Goal: Task Accomplishment & Management: Complete application form

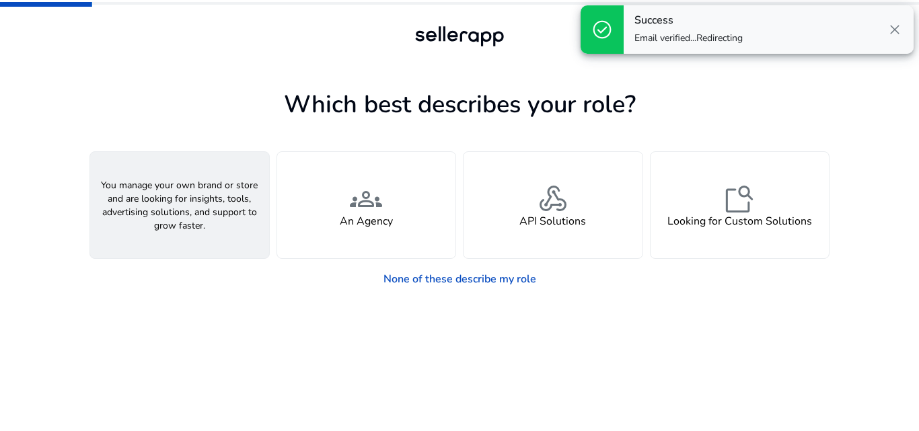
click at [182, 213] on span "person" at bounding box center [180, 199] width 32 height 32
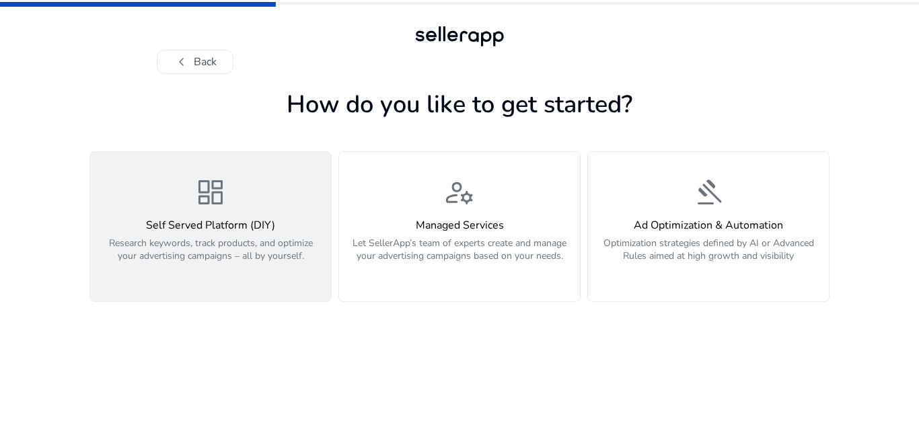
click at [195, 231] on h4 "Self Served Platform (DIY)" at bounding box center [210, 225] width 225 height 13
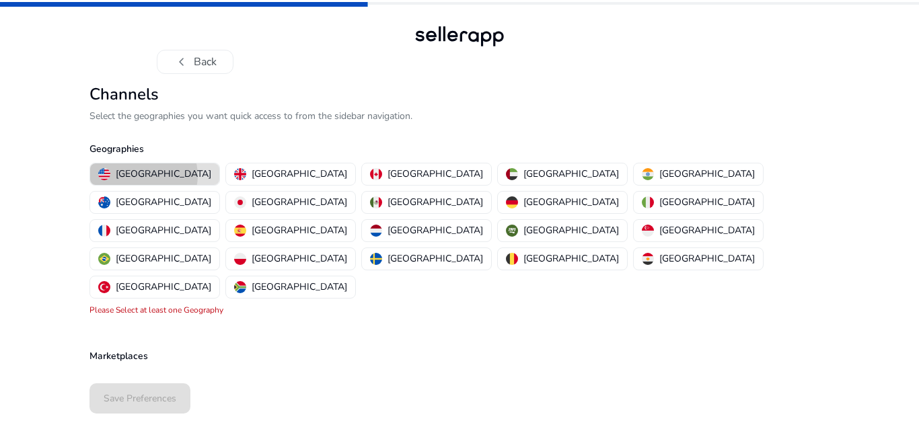
click at [143, 176] on p "[GEOGRAPHIC_DATA]" at bounding box center [164, 174] width 96 height 14
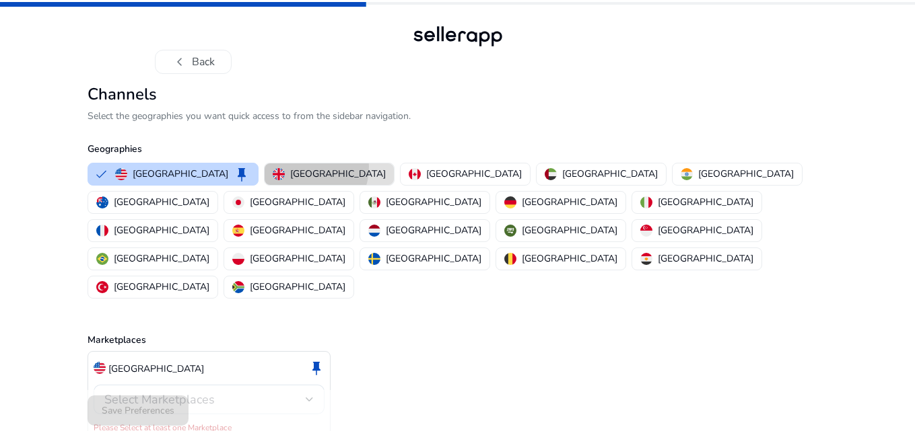
click at [290, 167] on p "[GEOGRAPHIC_DATA]" at bounding box center [338, 174] width 96 height 14
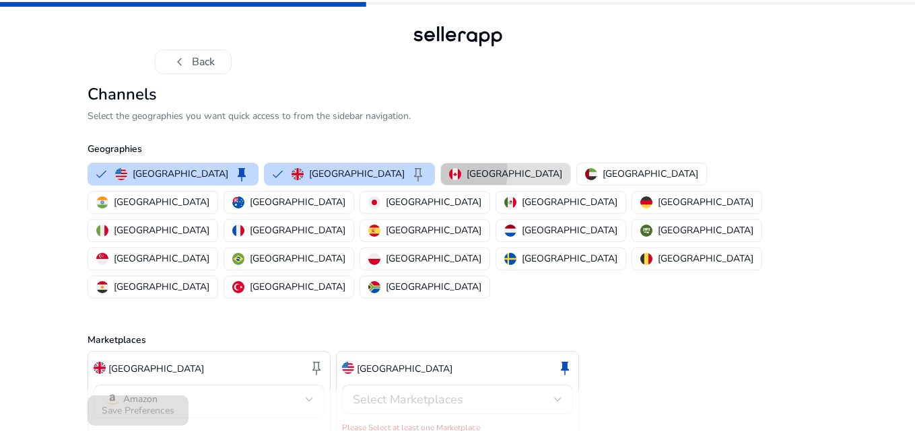
click at [441, 172] on button "[GEOGRAPHIC_DATA]" at bounding box center [505, 175] width 129 height 22
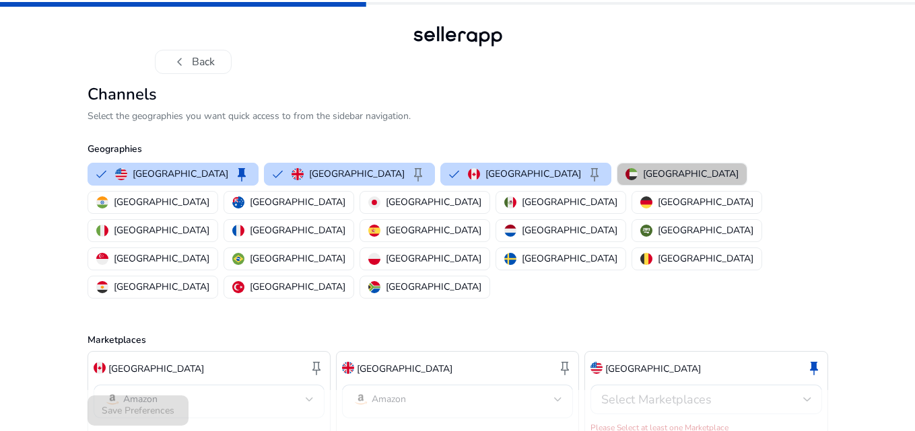
click at [643, 170] on p "[GEOGRAPHIC_DATA]" at bounding box center [691, 174] width 96 height 14
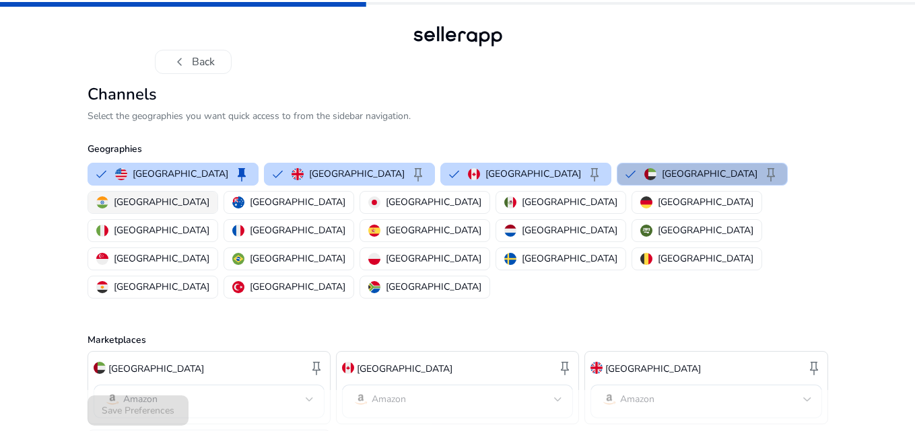
click at [209, 195] on p "[GEOGRAPHIC_DATA]" at bounding box center [162, 202] width 96 height 14
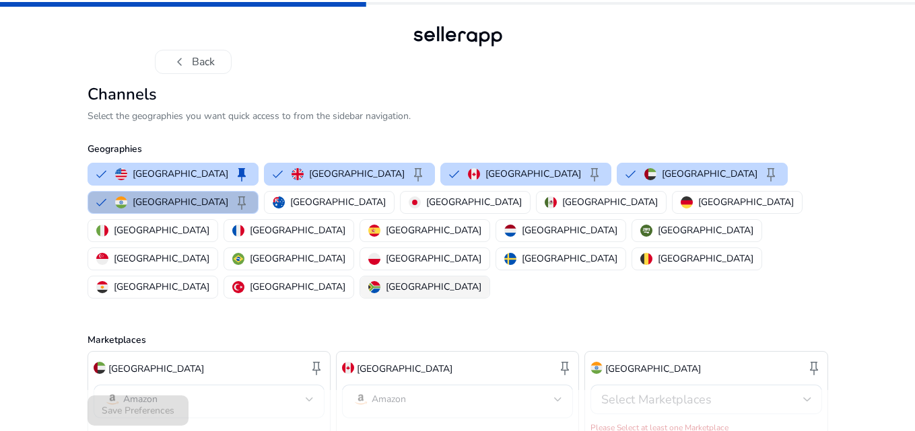
click at [481, 280] on div "[GEOGRAPHIC_DATA]" at bounding box center [424, 287] width 113 height 14
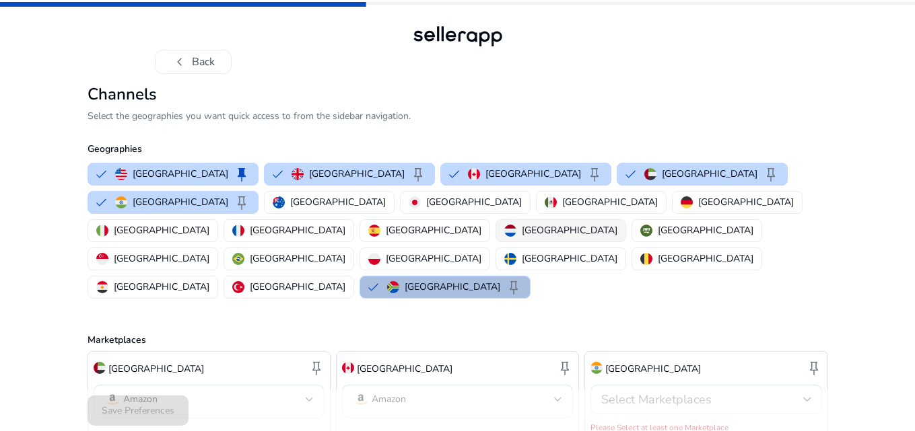
click at [615, 223] on p "[GEOGRAPHIC_DATA]" at bounding box center [570, 230] width 96 height 14
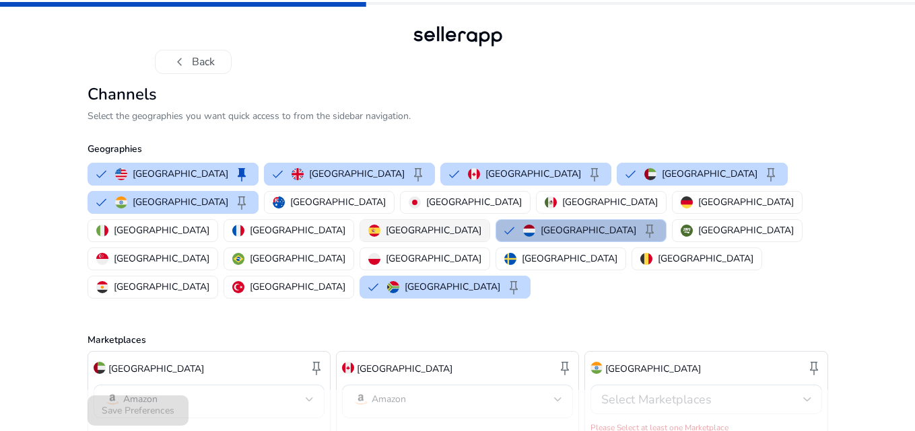
click at [481, 223] on p "[GEOGRAPHIC_DATA]" at bounding box center [434, 230] width 96 height 14
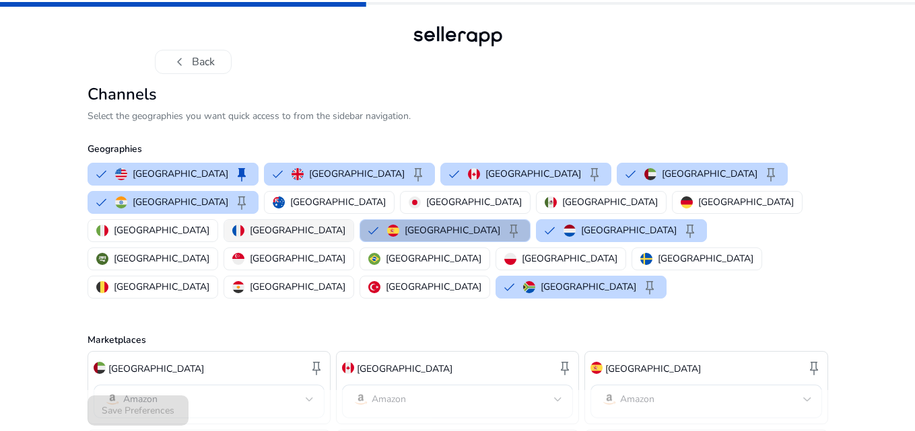
click at [345, 223] on p "[GEOGRAPHIC_DATA]" at bounding box center [298, 230] width 96 height 14
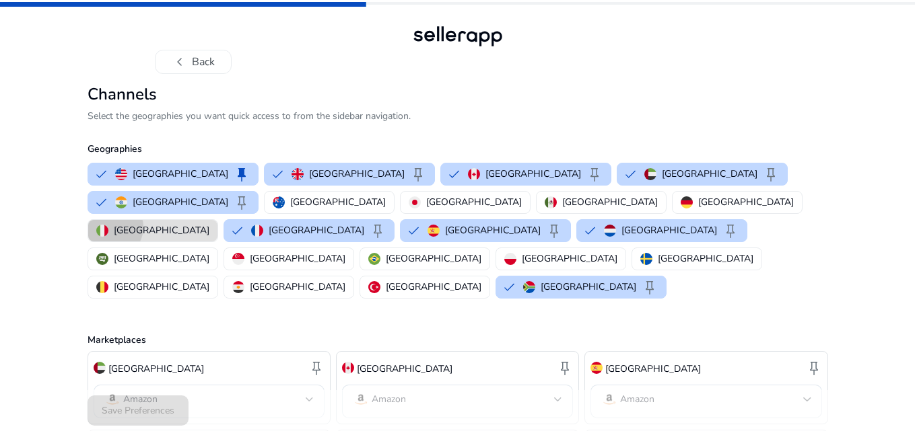
click at [209, 223] on div "[GEOGRAPHIC_DATA]" at bounding box center [152, 230] width 113 height 14
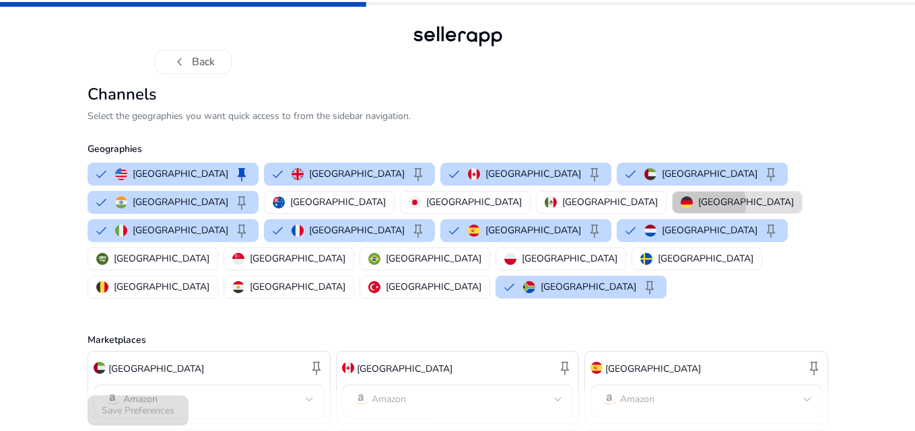
click at [698, 204] on p "[GEOGRAPHIC_DATA]" at bounding box center [746, 202] width 96 height 14
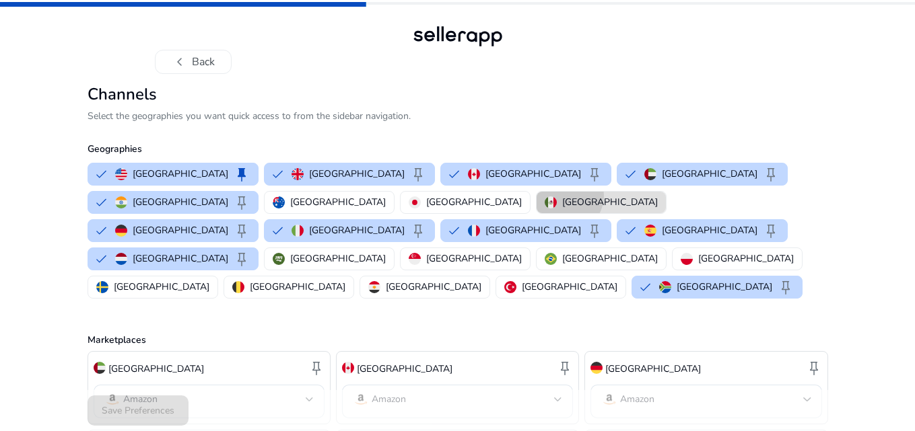
click at [562, 196] on p "[GEOGRAPHIC_DATA]" at bounding box center [610, 202] width 96 height 14
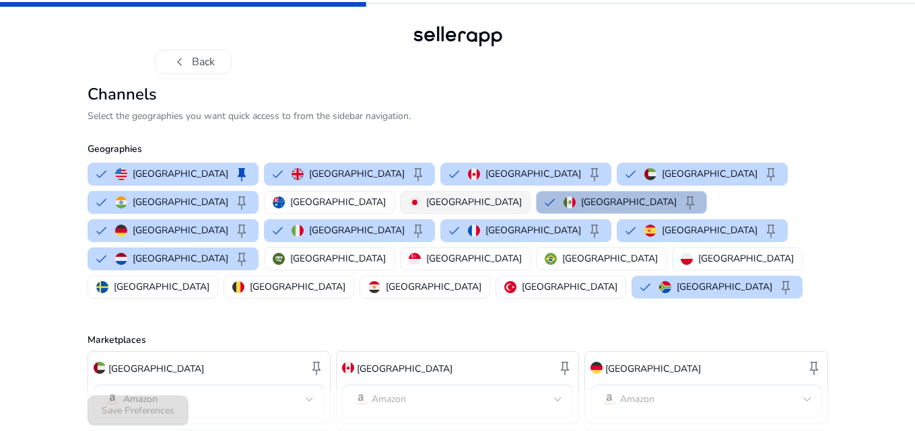
click at [426, 196] on p "[GEOGRAPHIC_DATA]" at bounding box center [474, 202] width 96 height 14
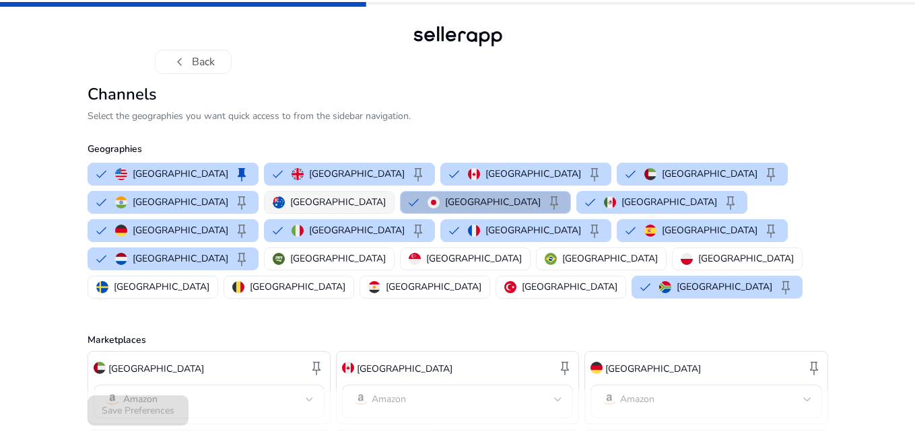
click at [273, 204] on div "[GEOGRAPHIC_DATA]" at bounding box center [329, 202] width 113 height 14
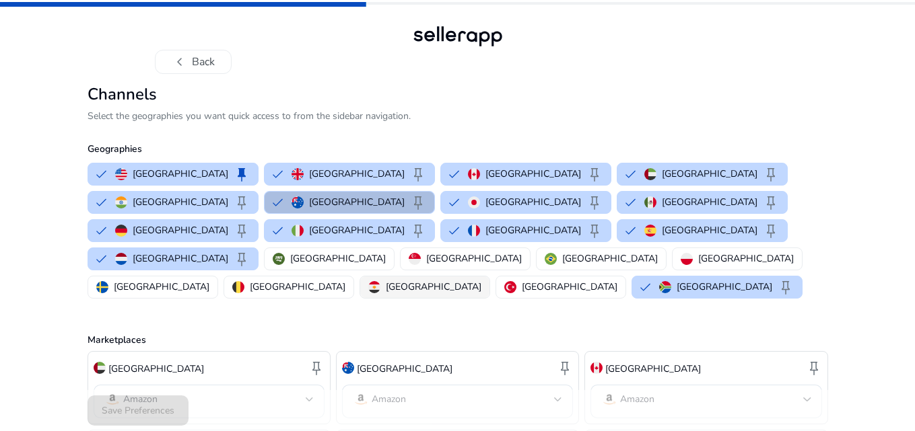
click at [386, 280] on p "[GEOGRAPHIC_DATA]" at bounding box center [434, 287] width 96 height 14
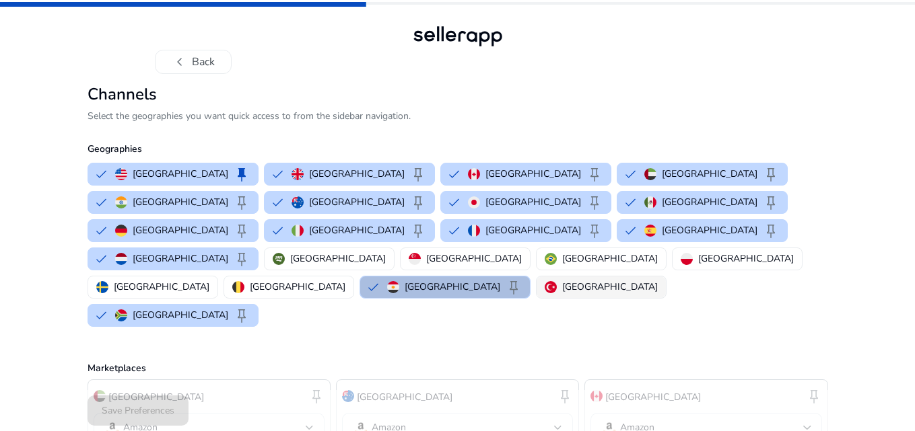
click at [536, 277] on button "[GEOGRAPHIC_DATA]" at bounding box center [600, 288] width 129 height 22
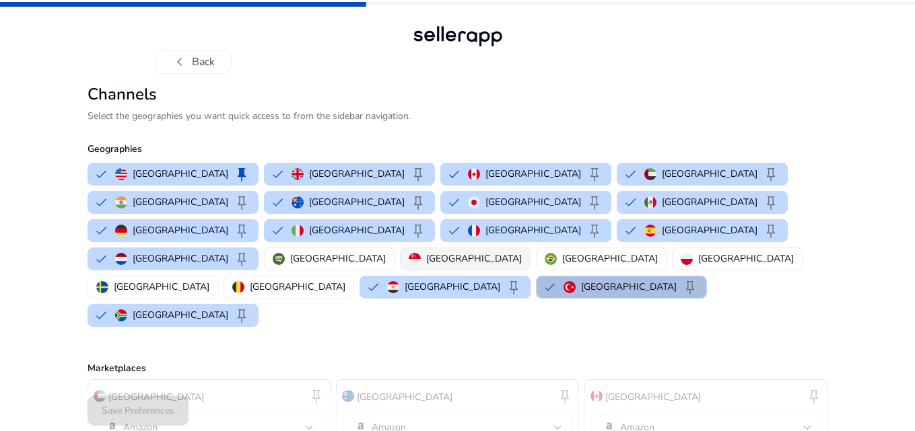
click at [470, 252] on p "[GEOGRAPHIC_DATA]" at bounding box center [474, 259] width 96 height 14
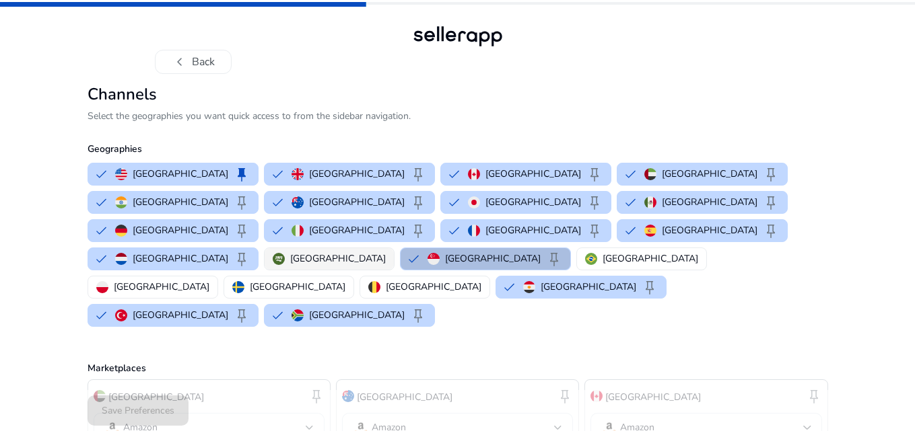
click at [384, 248] on button "[GEOGRAPHIC_DATA]" at bounding box center [329, 259] width 129 height 22
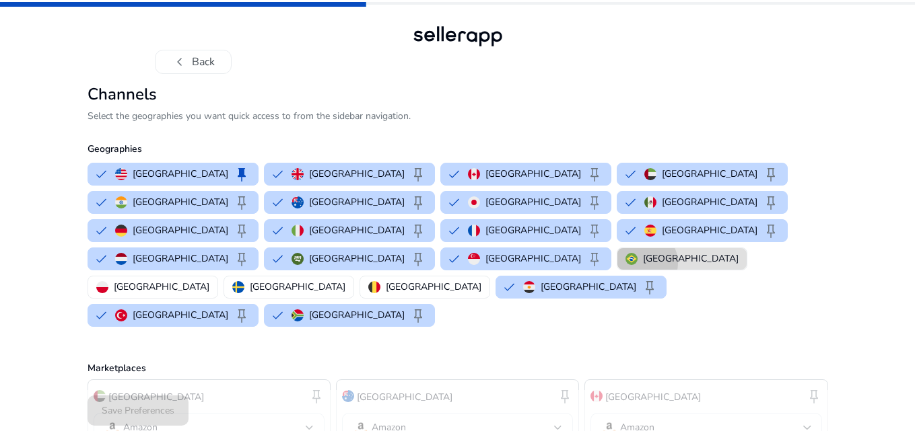
click at [625, 252] on div "[GEOGRAPHIC_DATA]" at bounding box center [681, 259] width 113 height 14
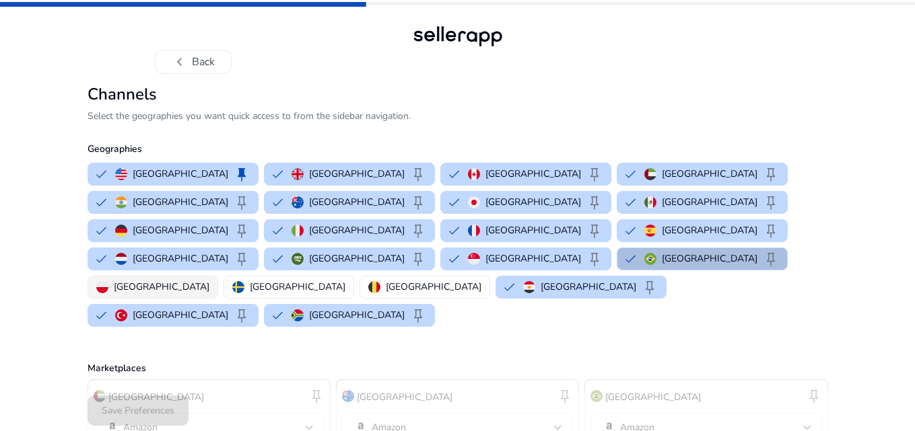
click at [209, 280] on div "[GEOGRAPHIC_DATA]" at bounding box center [152, 287] width 113 height 14
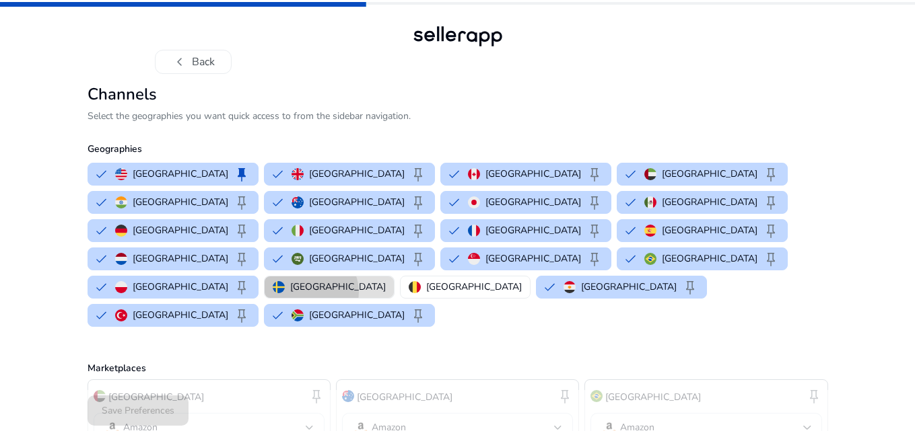
click at [290, 280] on p "[GEOGRAPHIC_DATA]" at bounding box center [338, 287] width 96 height 14
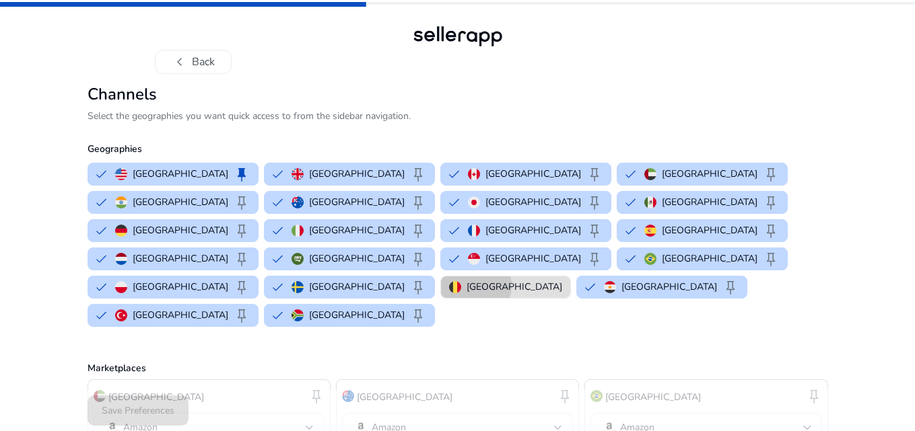
click at [466, 280] on p "[GEOGRAPHIC_DATA]" at bounding box center [514, 287] width 96 height 14
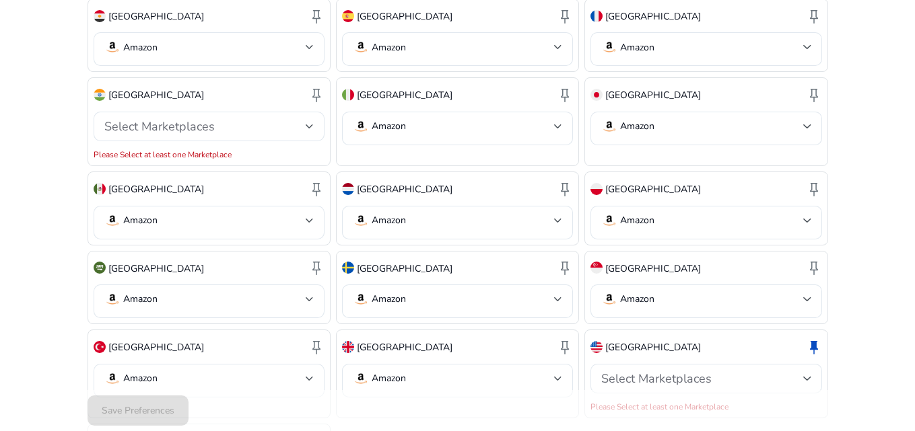
scroll to position [600, 0]
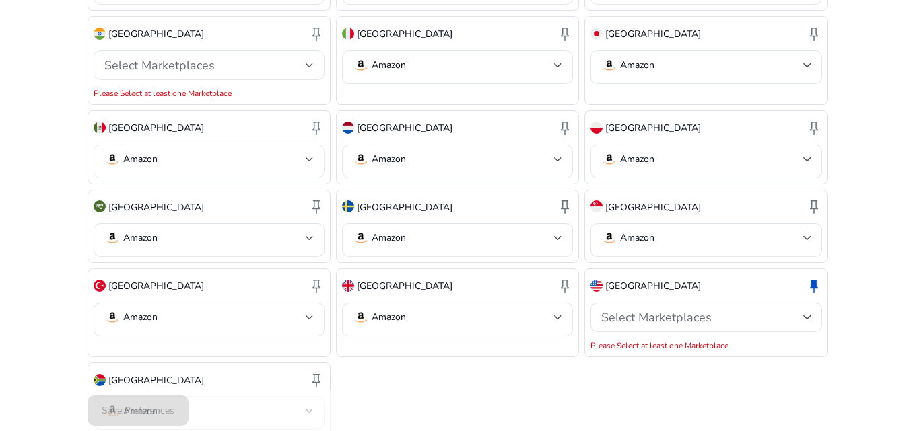
click at [166, 151] on mat-select-trigger "Amazon" at bounding box center [204, 159] width 201 height 16
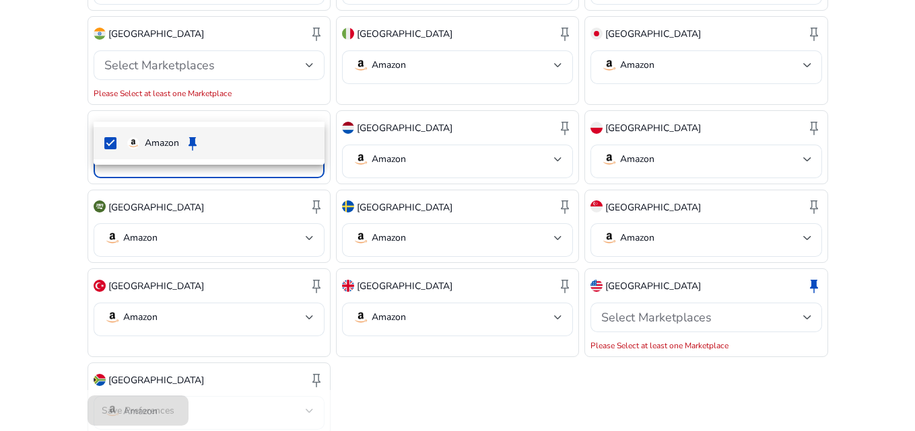
click at [724, 261] on div at bounding box center [457, 215] width 915 height 431
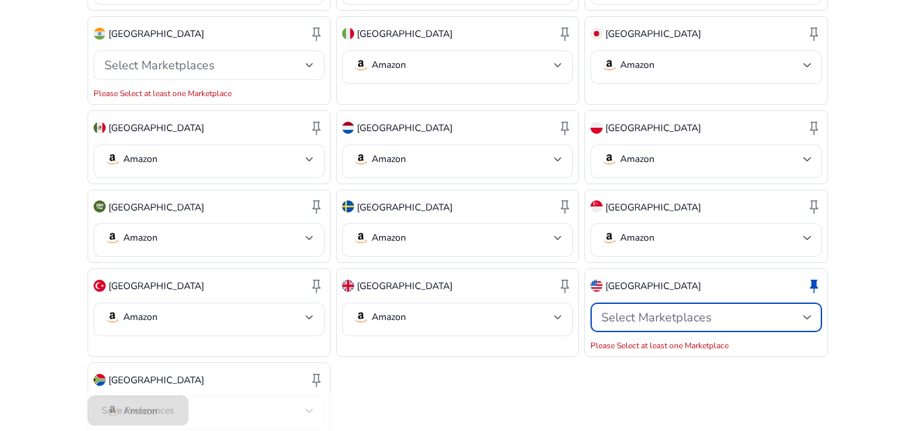
click at [808, 315] on div at bounding box center [807, 317] width 8 height 5
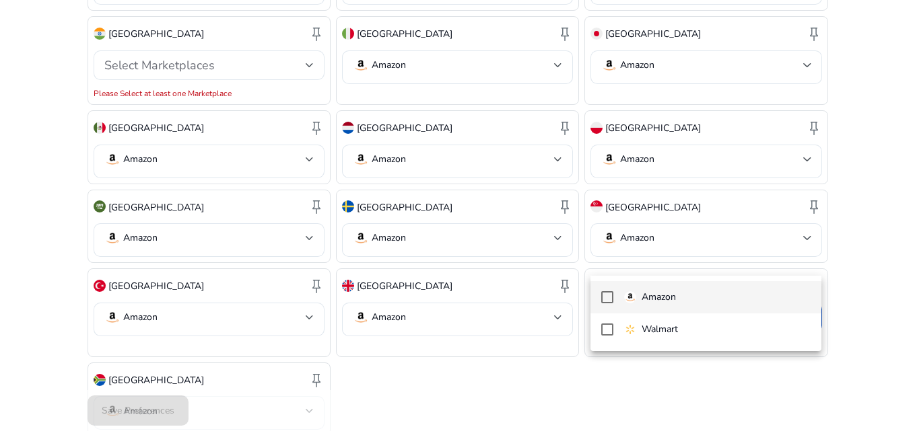
click at [716, 297] on span "Amazon" at bounding box center [717, 297] width 186 height 15
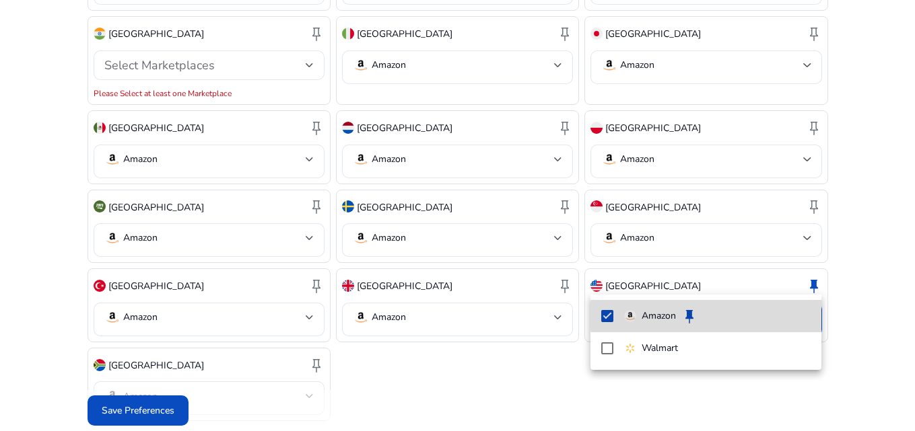
scroll to position [586, 0]
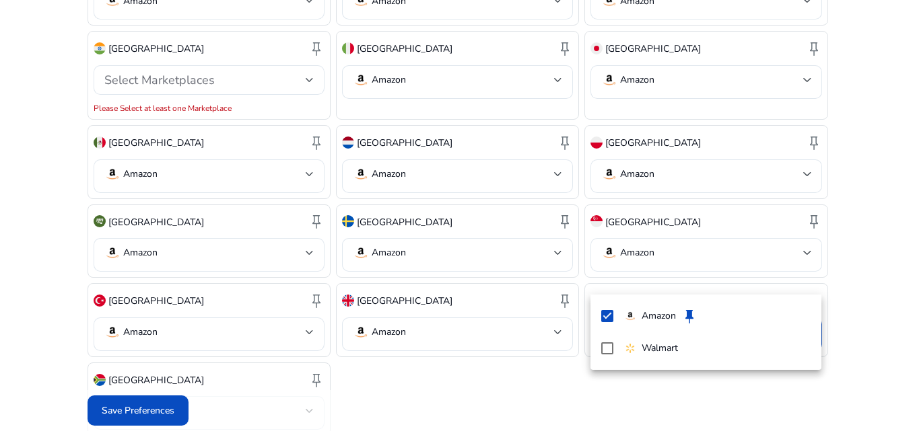
click at [165, 402] on div at bounding box center [457, 215] width 915 height 431
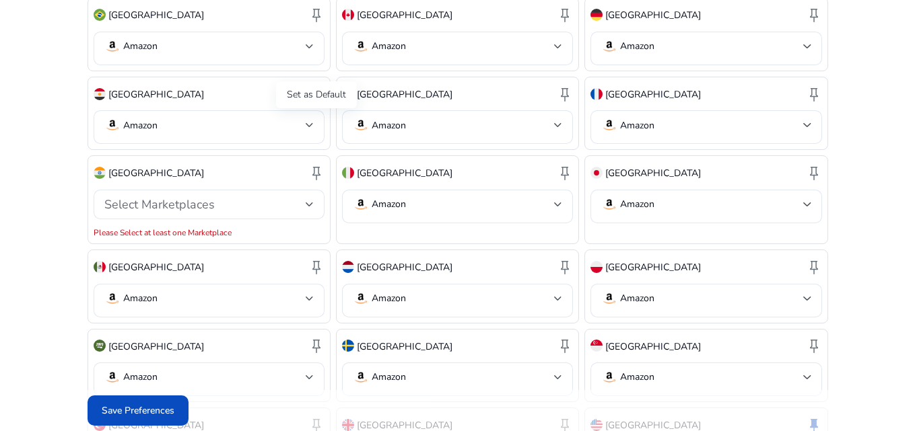
scroll to position [451, 0]
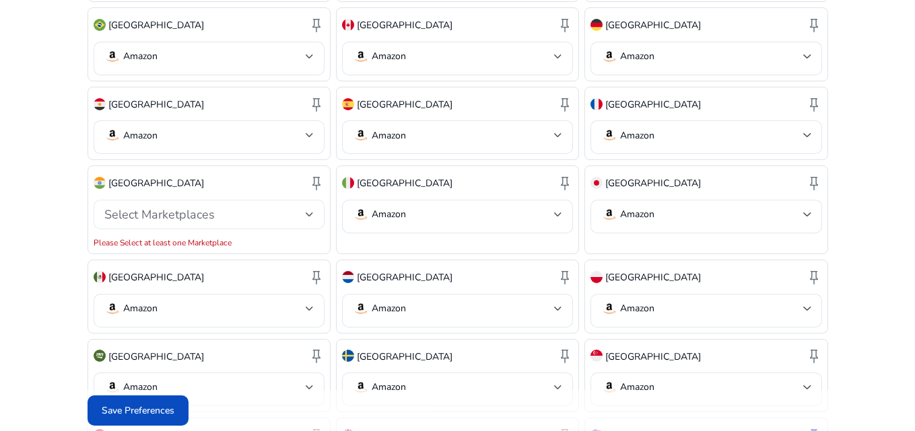
click at [287, 207] on div "Select Marketplaces" at bounding box center [204, 214] width 201 height 15
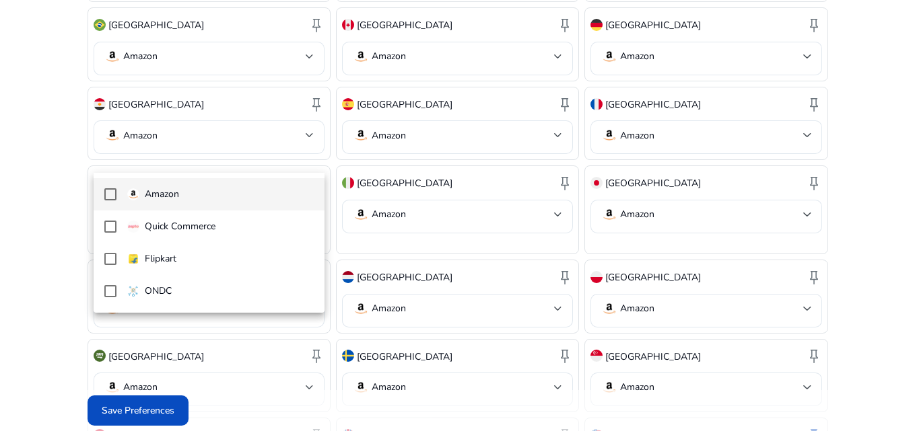
click at [109, 196] on mat-pseudo-checkbox at bounding box center [110, 194] width 12 height 12
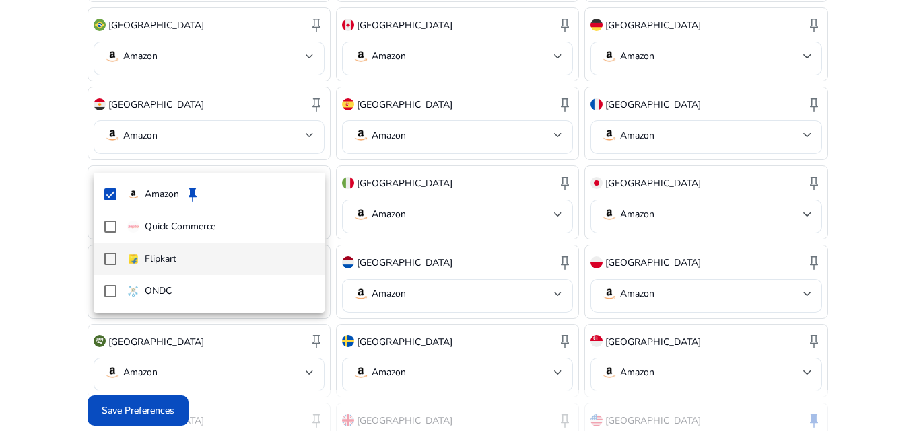
click at [111, 257] on mat-pseudo-checkbox at bounding box center [110, 259] width 12 height 12
click at [111, 415] on div at bounding box center [457, 215] width 915 height 431
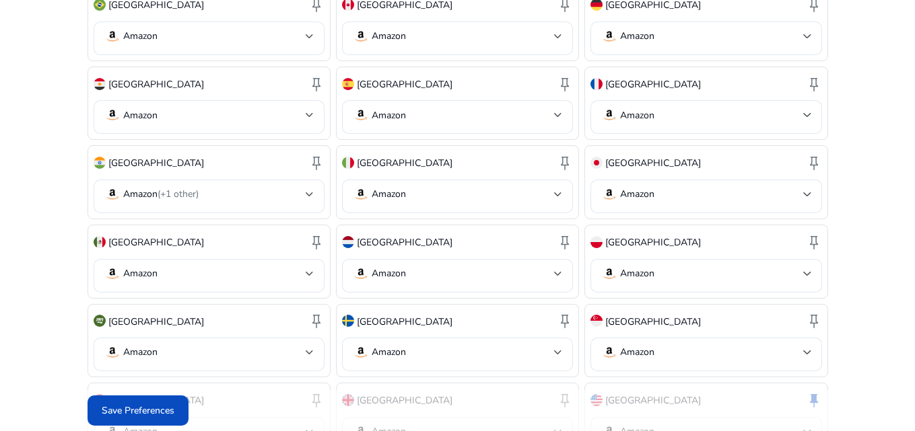
scroll to position [571, 0]
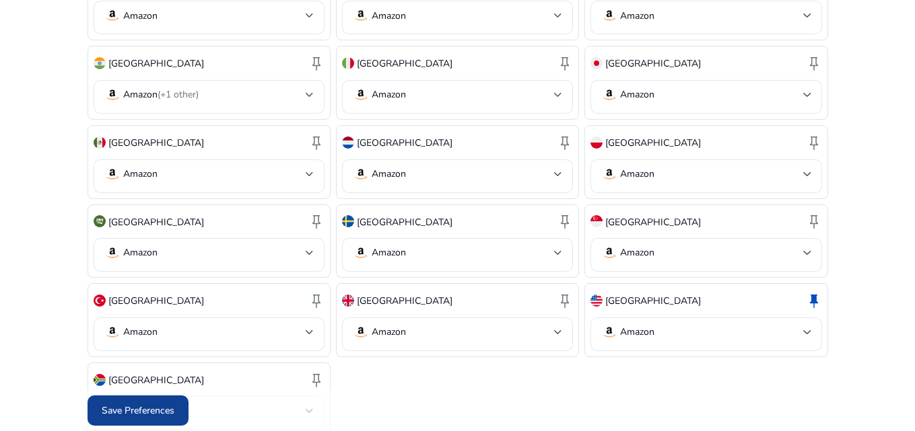
click at [145, 410] on span "Save Preferences" at bounding box center [138, 411] width 73 height 14
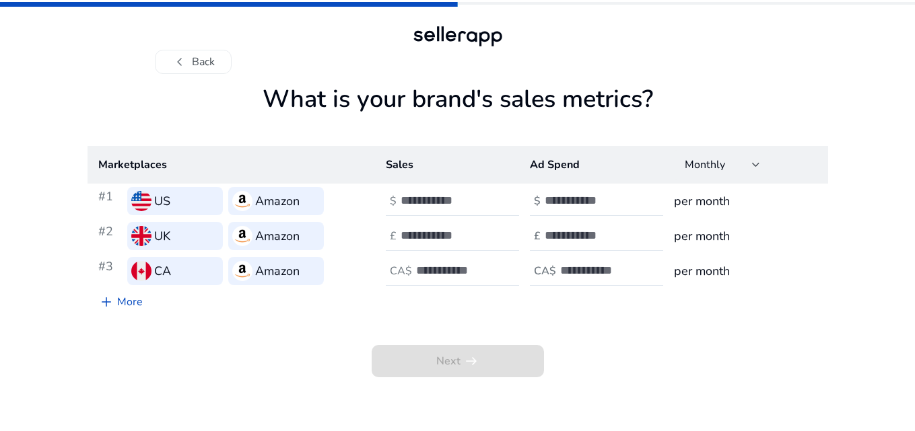
scroll to position [0, 0]
click at [124, 304] on link "add More" at bounding box center [123, 302] width 66 height 27
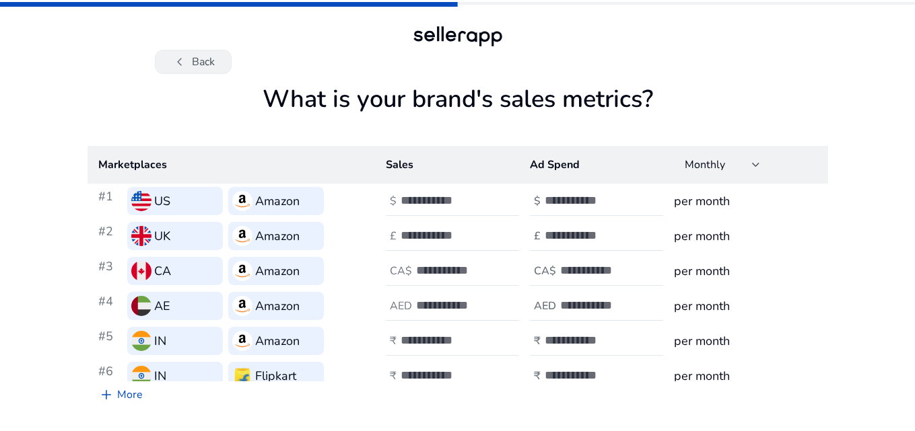
click at [219, 64] on button "chevron_left Back" at bounding box center [193, 62] width 77 height 24
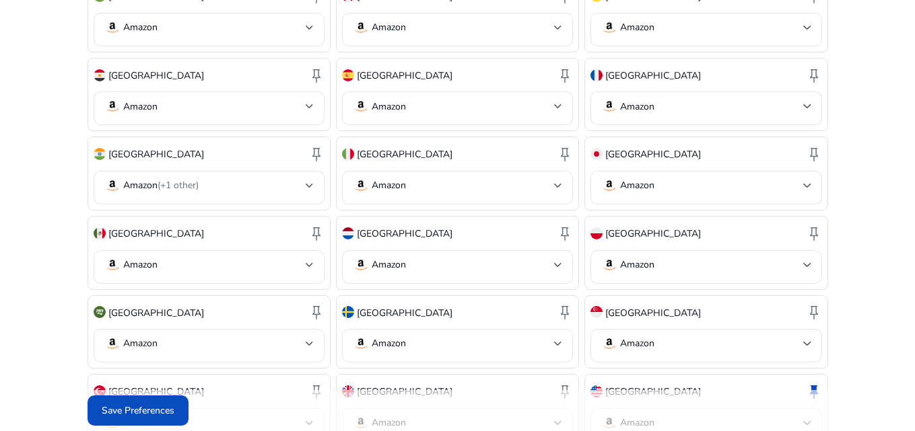
scroll to position [571, 0]
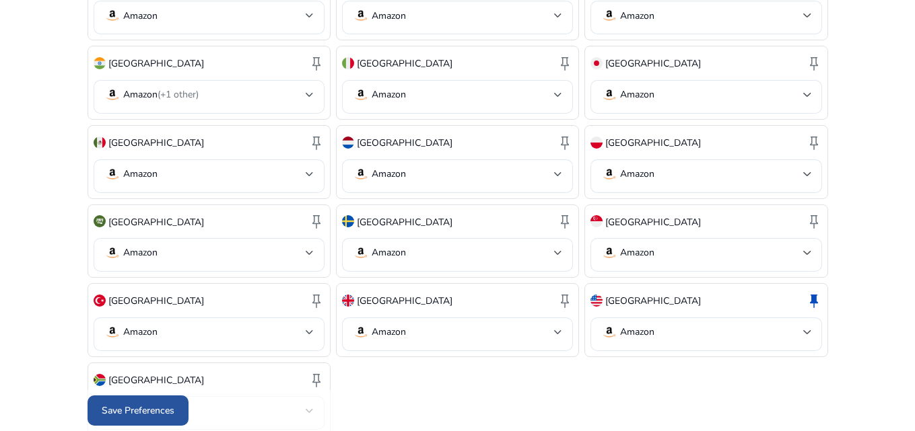
click at [157, 411] on span "Save Preferences" at bounding box center [138, 411] width 73 height 14
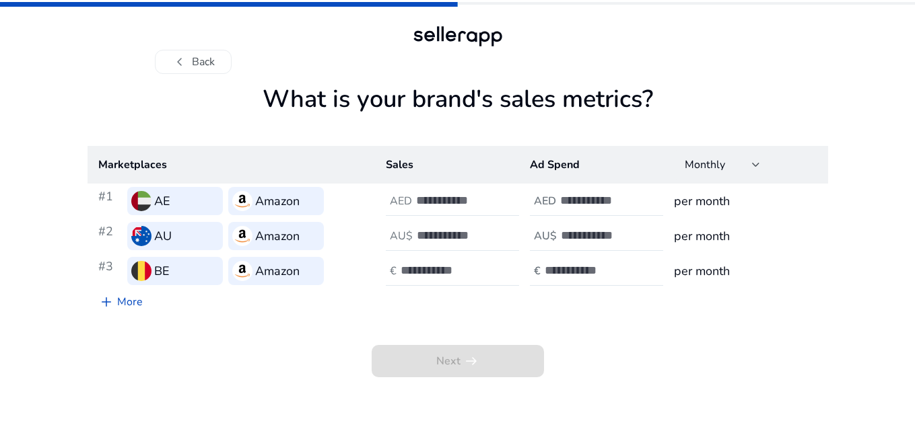
scroll to position [0, 0]
click at [429, 195] on input "number" at bounding box center [464, 200] width 91 height 15
type input "*"
click at [421, 244] on div at bounding box center [479, 236] width 121 height 30
type input "*"
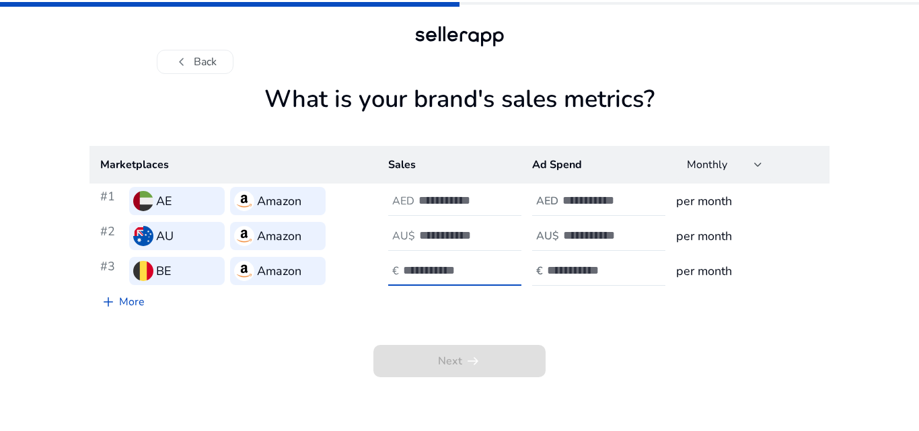
click at [432, 272] on input "number" at bounding box center [448, 270] width 91 height 15
type input "*"
click at [573, 205] on input "number" at bounding box center [608, 200] width 91 height 15
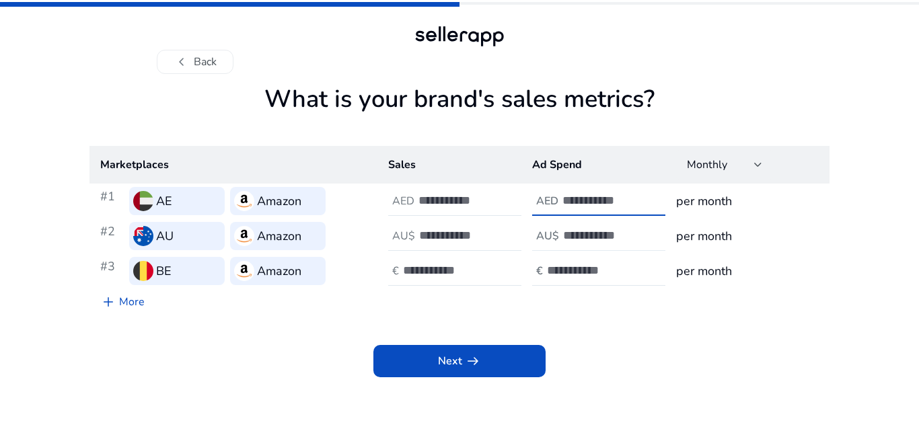
type input "*"
click at [569, 225] on div at bounding box center [623, 236] width 121 height 30
type input "*"
click at [567, 260] on div at bounding box center [607, 271] width 121 height 30
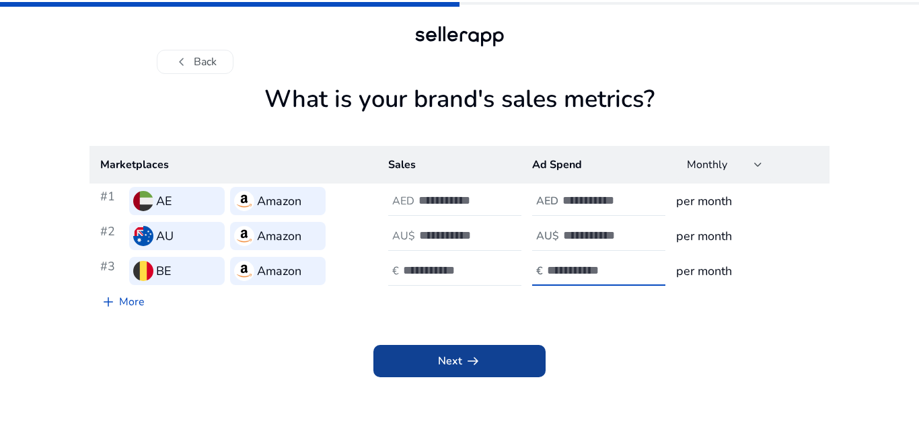
type input "*"
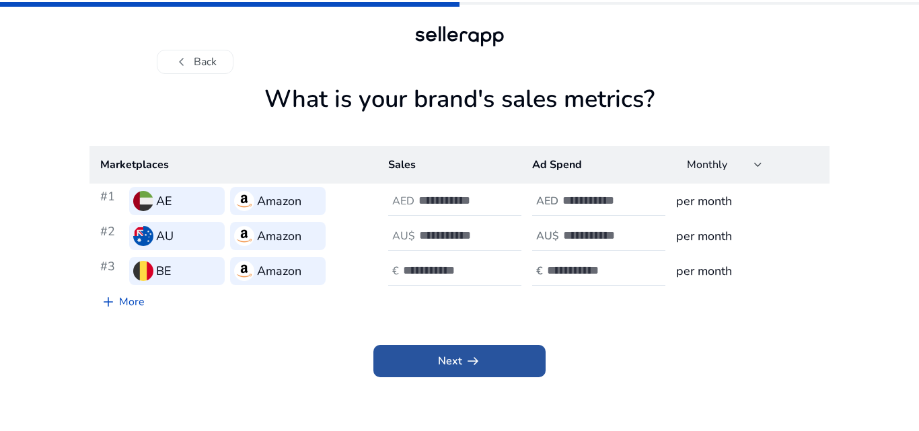
click at [491, 348] on span at bounding box center [460, 361] width 172 height 32
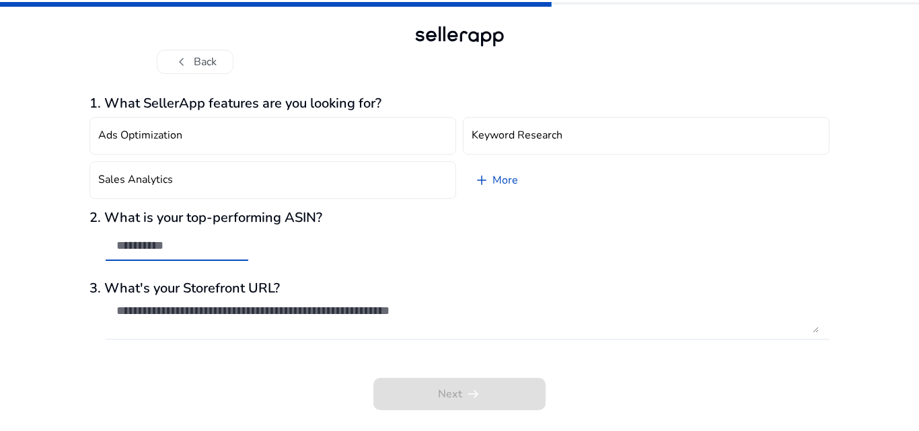
click at [147, 243] on input "text" at bounding box center [176, 245] width 121 height 15
type input "*****"
click at [556, 273] on div "2. What is your top-performing ASIN? *****" at bounding box center [460, 242] width 740 height 65
click at [183, 242] on input "*****" at bounding box center [176, 245] width 121 height 15
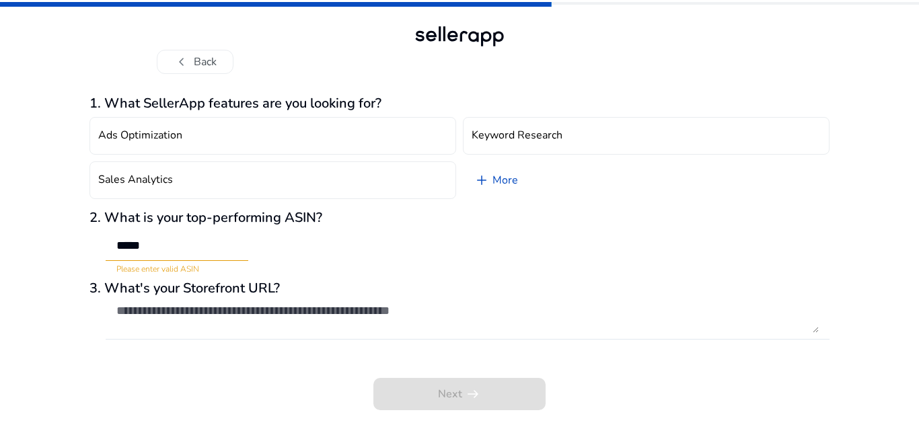
click at [416, 160] on div "Ads Optimization Keyword Research Sales Analytics add More" at bounding box center [460, 158] width 740 height 93
click at [178, 246] on input "*****" at bounding box center [176, 245] width 121 height 15
paste input "**********"
type input "**********"
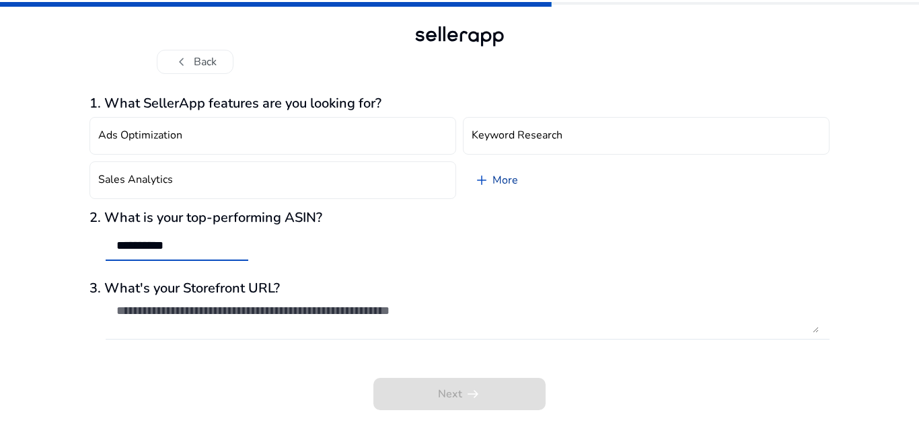
click at [496, 176] on link "add More" at bounding box center [496, 181] width 66 height 38
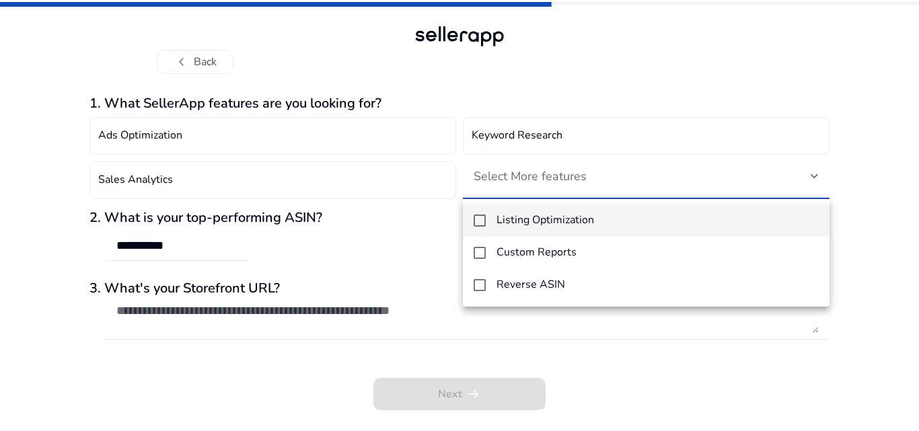
click at [522, 363] on div at bounding box center [459, 215] width 919 height 431
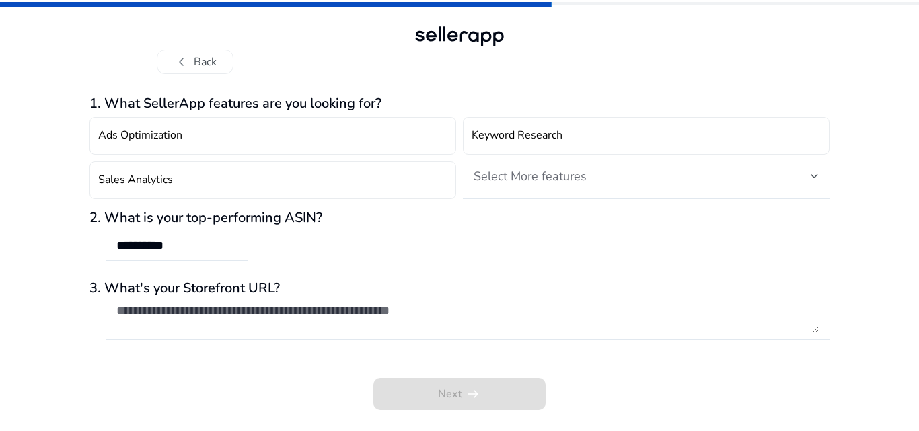
click at [480, 406] on div "Next arrow_right_alt" at bounding box center [460, 384] width 740 height 51
click at [244, 310] on textarea at bounding box center [467, 319] width 703 height 30
click at [314, 291] on h3 "3. What's your Storefront URL?" at bounding box center [460, 289] width 740 height 16
click at [297, 311] on textarea at bounding box center [467, 319] width 703 height 30
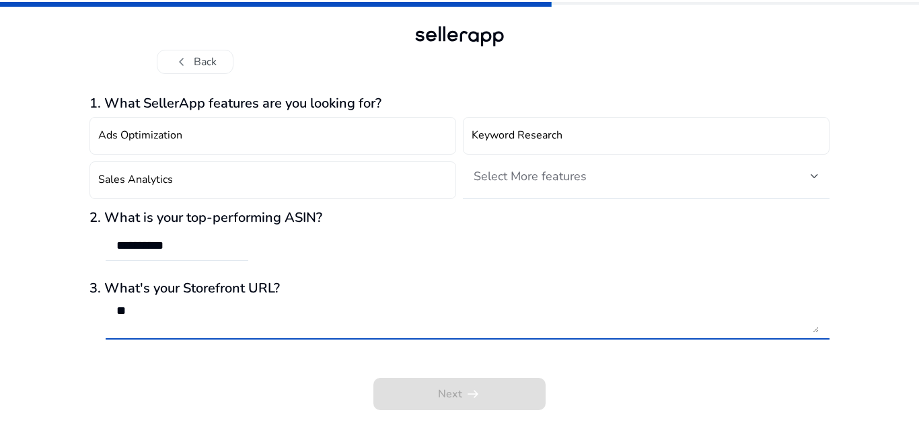
click at [544, 378] on div "Next arrow_right_alt" at bounding box center [460, 384] width 740 height 51
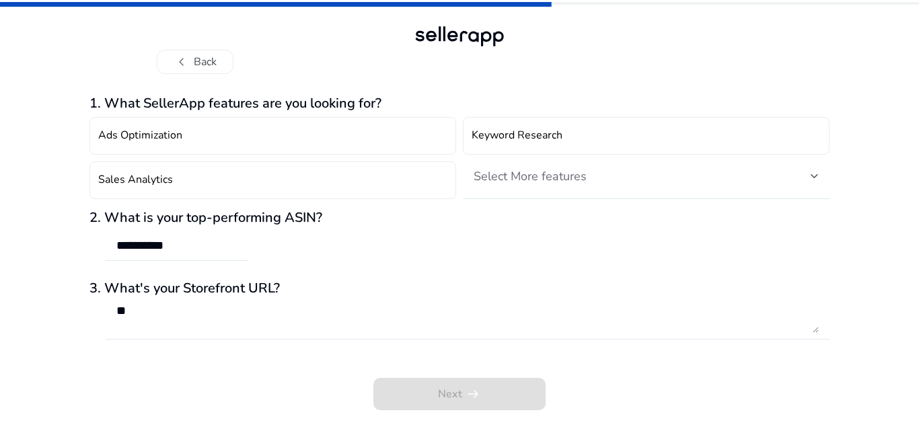
click at [652, 374] on div "Next arrow_right_alt" at bounding box center [460, 384] width 740 height 51
click at [506, 395] on div "Next arrow_right_alt" at bounding box center [460, 384] width 740 height 51
click at [255, 333] on div "**" at bounding box center [467, 318] width 703 height 43
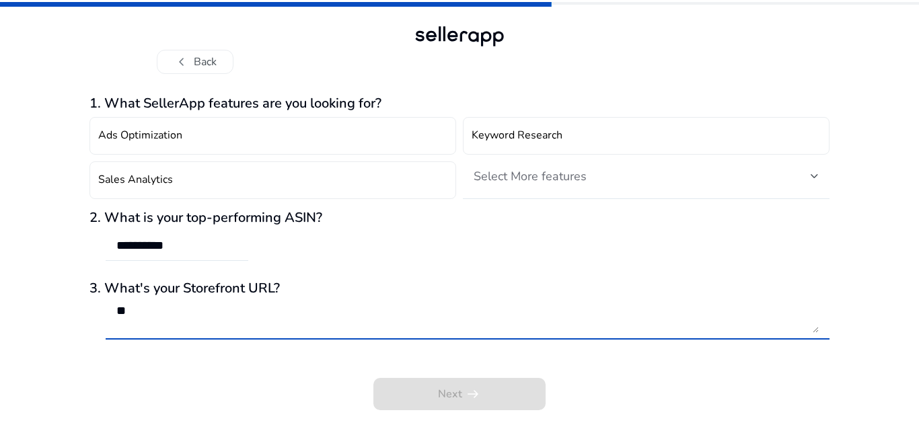
click at [234, 305] on textarea "**" at bounding box center [467, 319] width 703 height 30
click at [240, 314] on textarea "**" at bounding box center [467, 319] width 703 height 30
type textarea "**********"
click at [619, 351] on div at bounding box center [468, 347] width 724 height 14
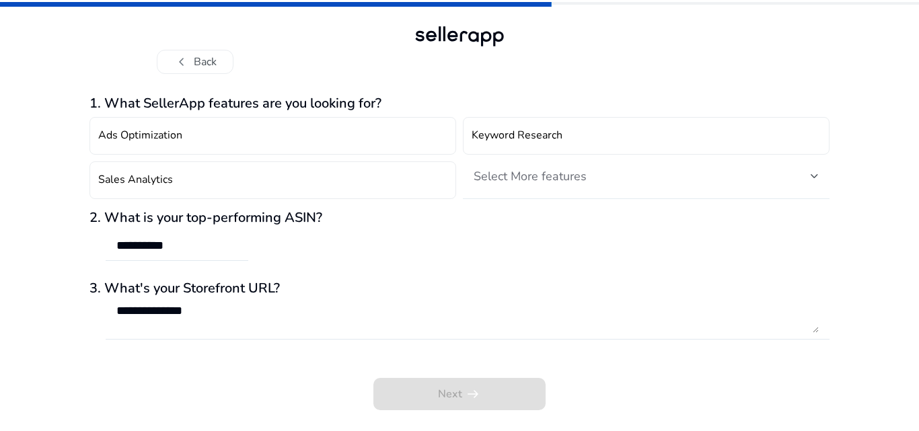
click at [602, 196] on div "Select More features" at bounding box center [646, 181] width 367 height 38
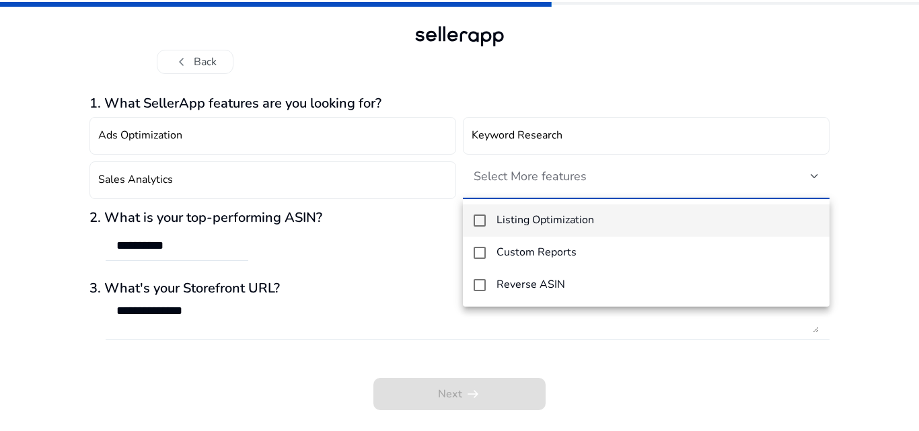
click at [546, 221] on h4 "Listing Optimization" at bounding box center [546, 220] width 98 height 13
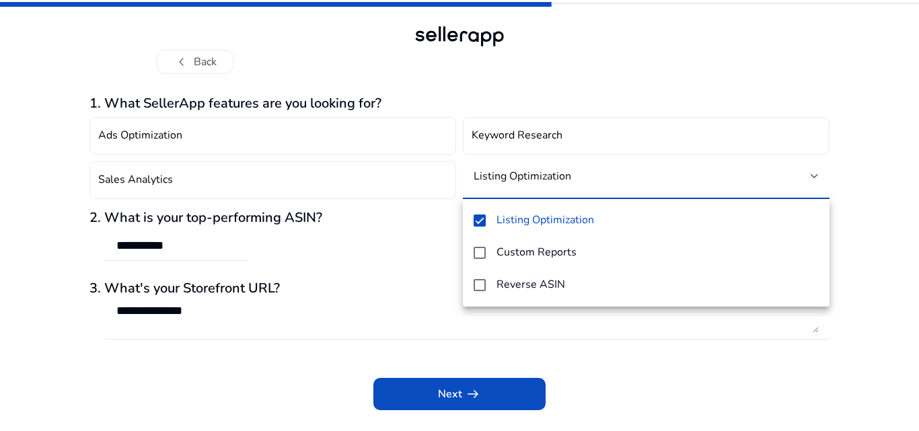
click at [477, 391] on div at bounding box center [459, 215] width 919 height 431
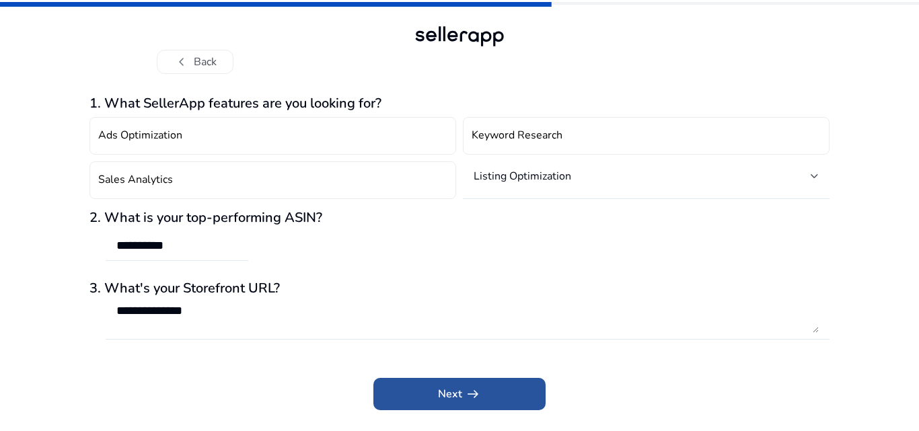
click at [453, 401] on span "Next arrow_right_alt" at bounding box center [459, 394] width 43 height 16
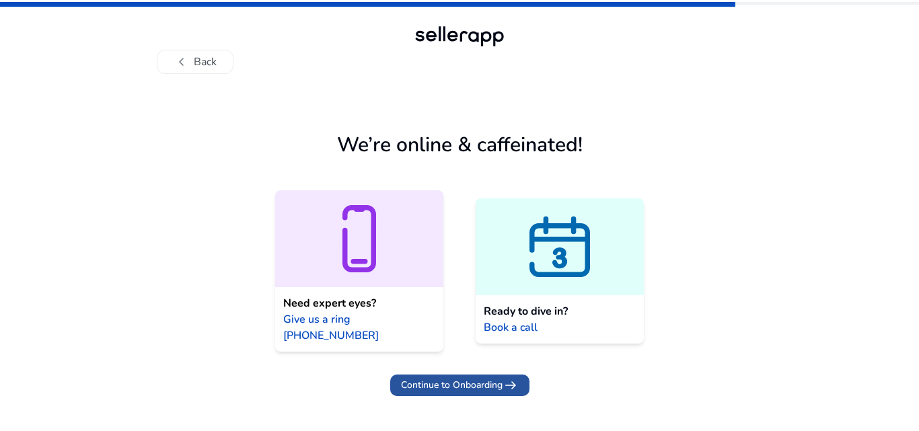
click at [493, 378] on span "Continue to Onboarding" at bounding box center [452, 385] width 102 height 14
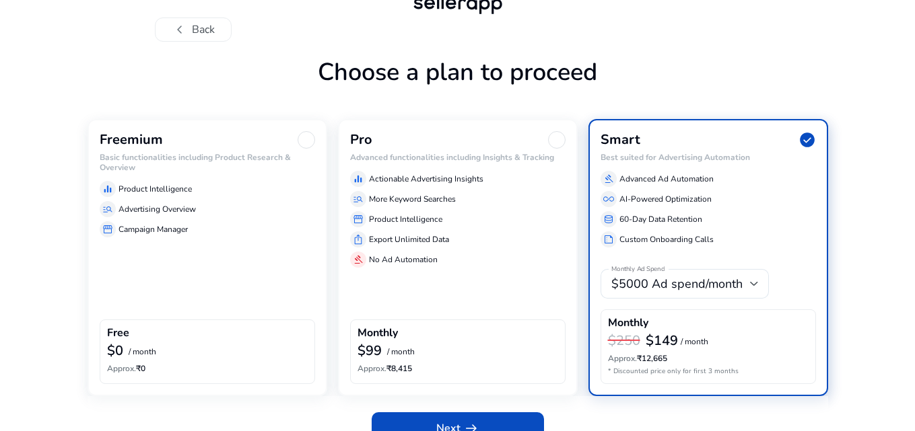
scroll to position [57, 0]
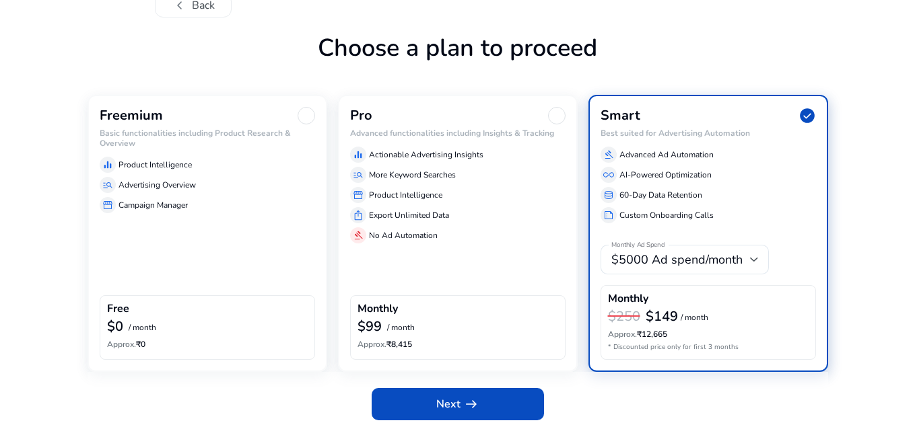
click at [172, 151] on div "equalizer Product Intelligence manage_search Advertising Overview storefront Ca…" at bounding box center [207, 182] width 215 height 62
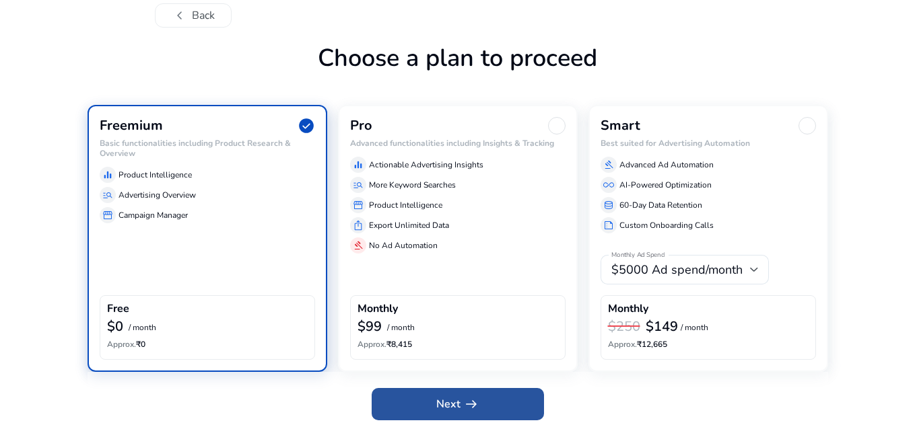
click at [507, 399] on span at bounding box center [458, 404] width 172 height 32
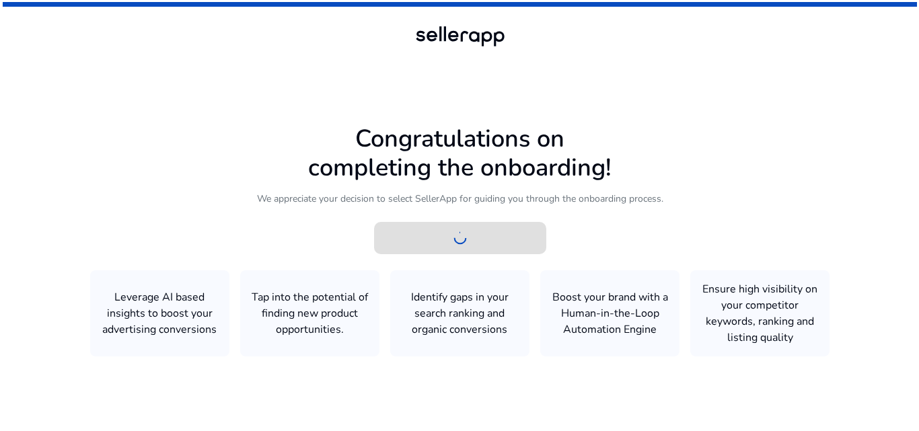
scroll to position [0, 0]
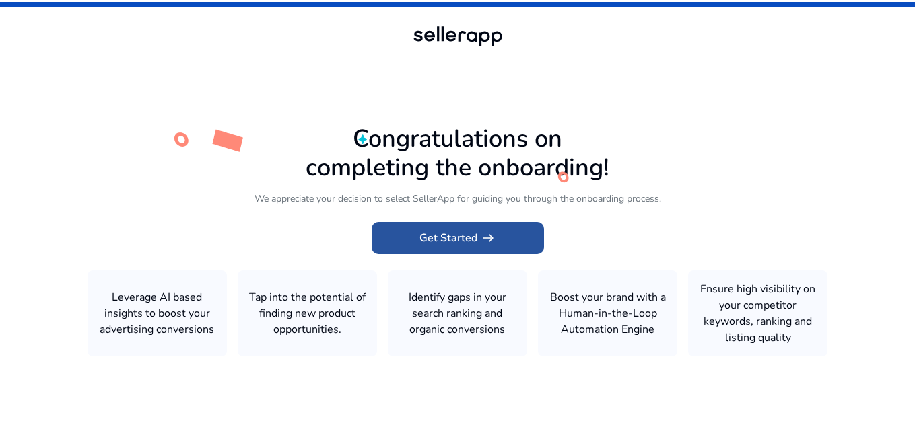
click at [462, 239] on span "Get Started arrow_right_alt" at bounding box center [457, 238] width 77 height 16
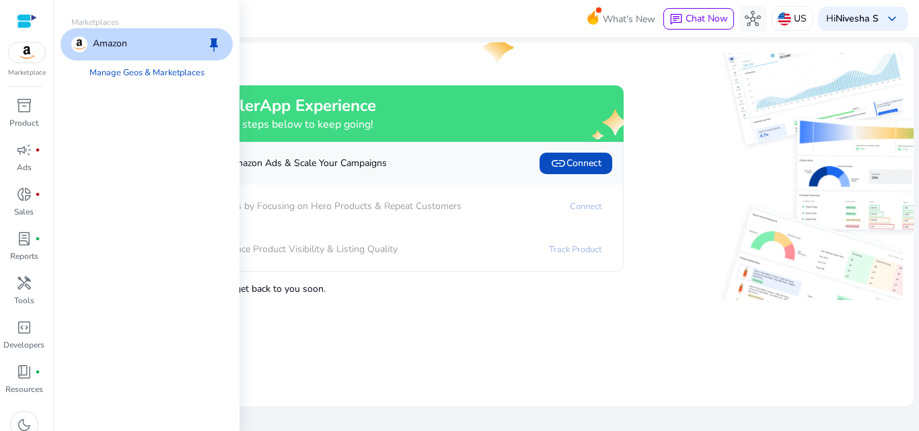
click at [28, 61] on img at bounding box center [27, 52] width 36 height 20
